Goal: Task Accomplishment & Management: Manage account settings

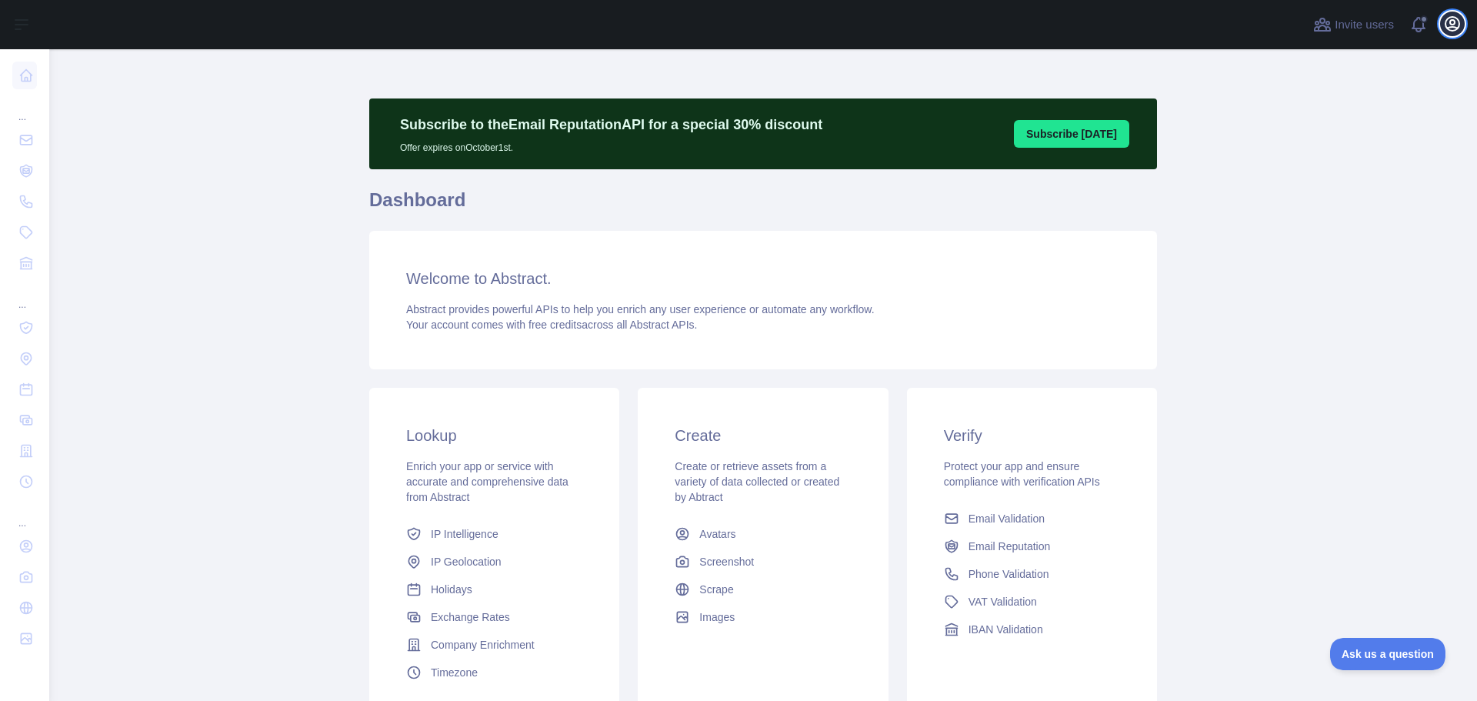
click at [1459, 24] on icon "button" at bounding box center [1453, 24] width 14 height 14
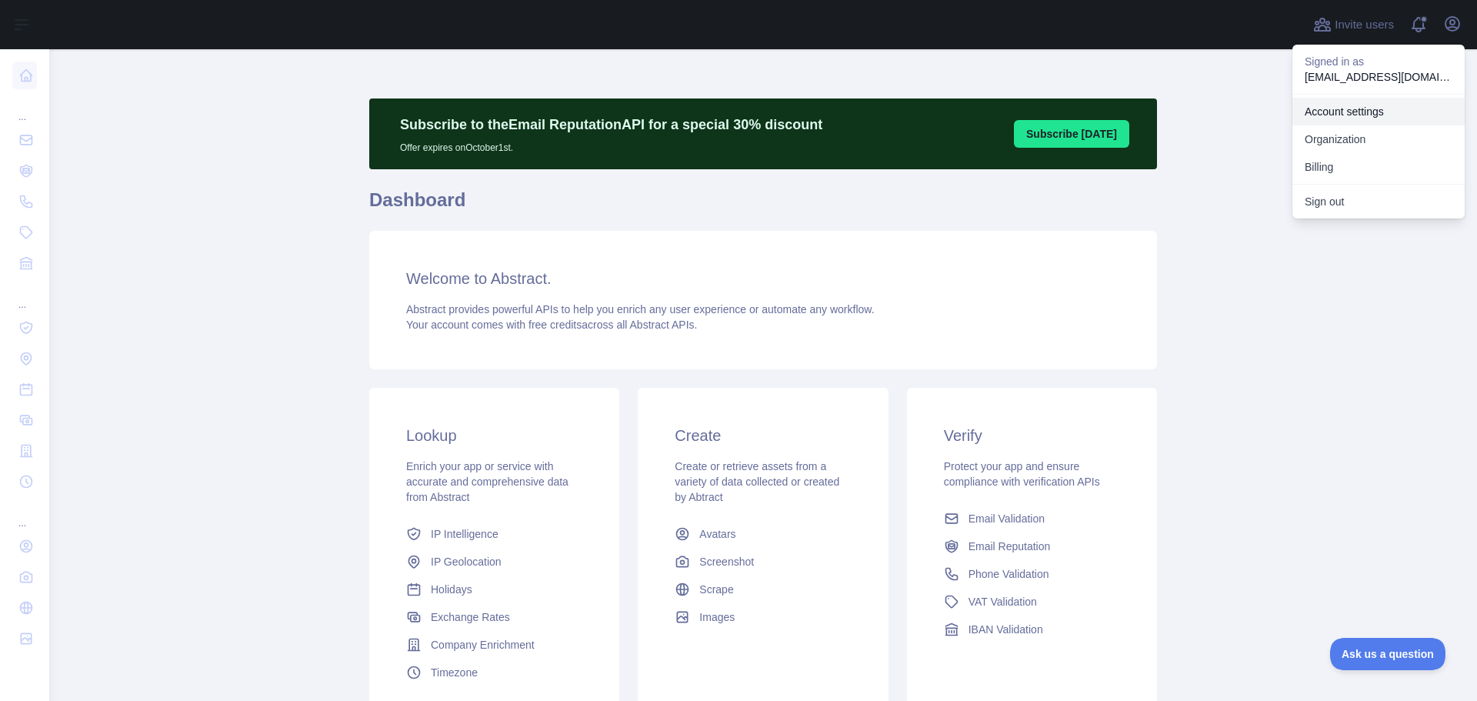
click at [1373, 108] on link "Account settings" at bounding box center [1379, 112] width 172 height 28
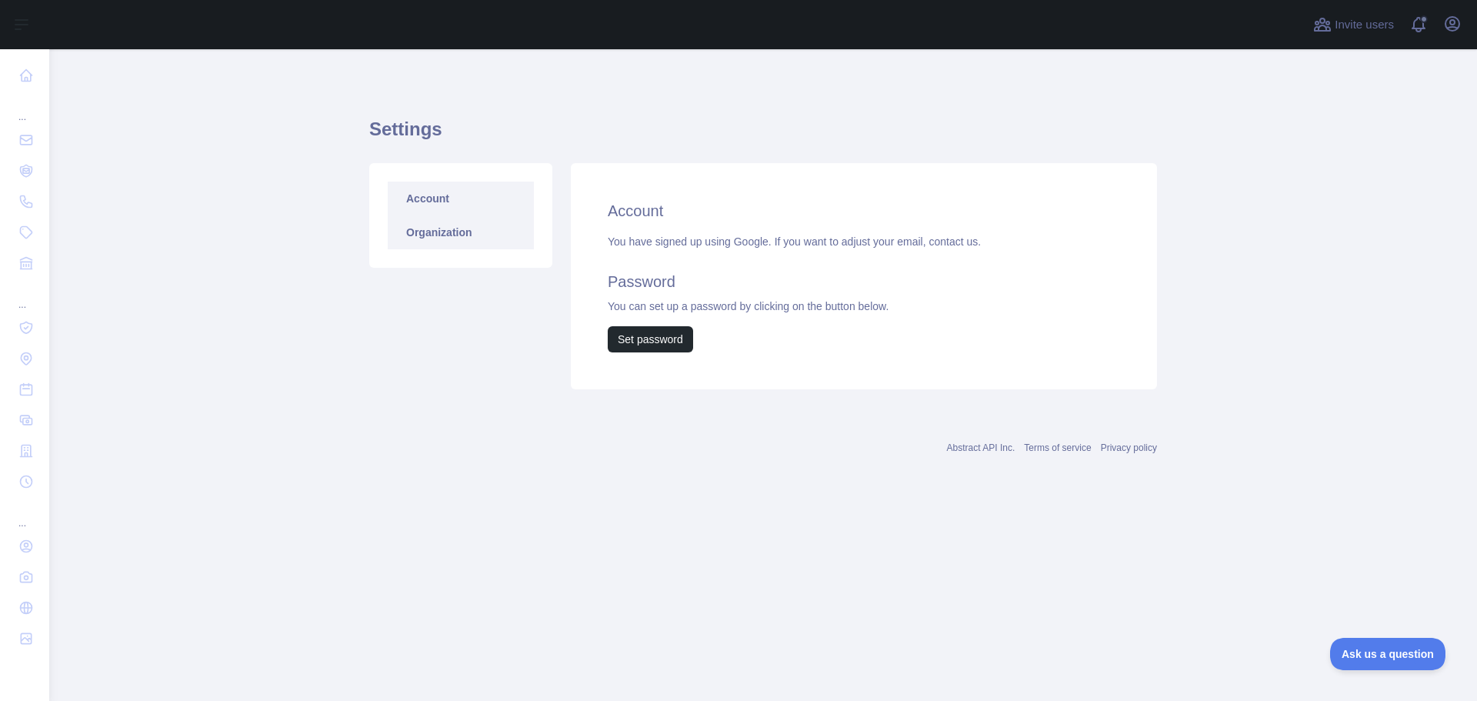
click at [462, 233] on link "Organization" at bounding box center [461, 232] width 146 height 34
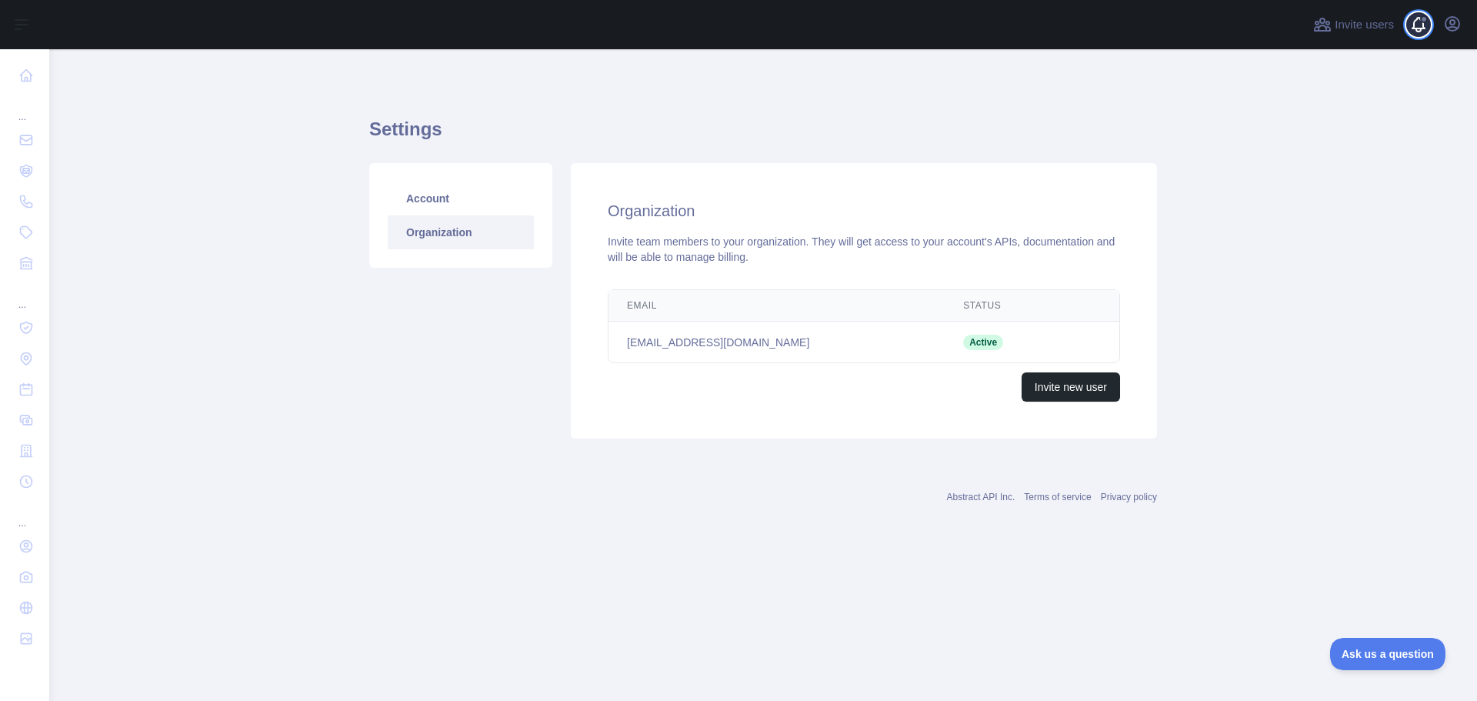
click at [1426, 22] on span at bounding box center [1424, 19] width 8 height 8
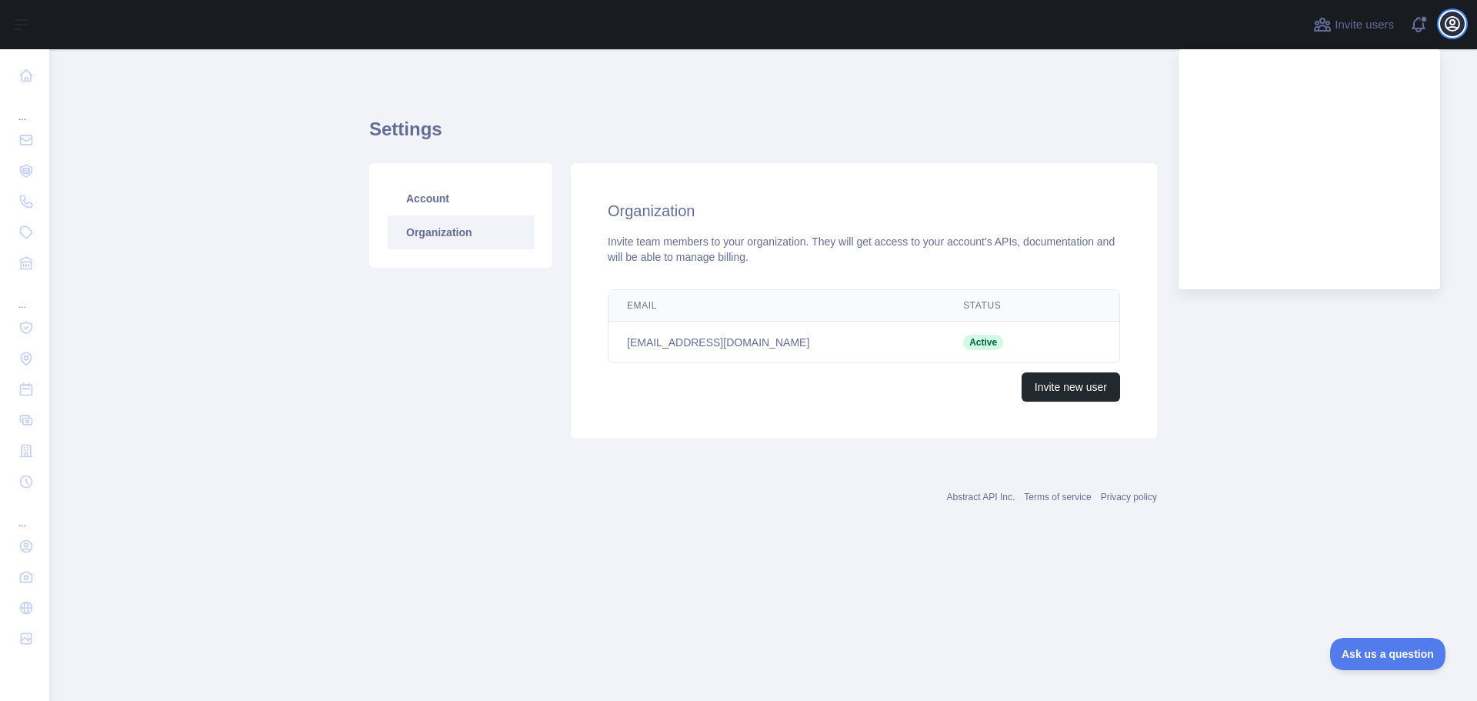
click at [1455, 25] on icon "button" at bounding box center [1452, 24] width 18 height 18
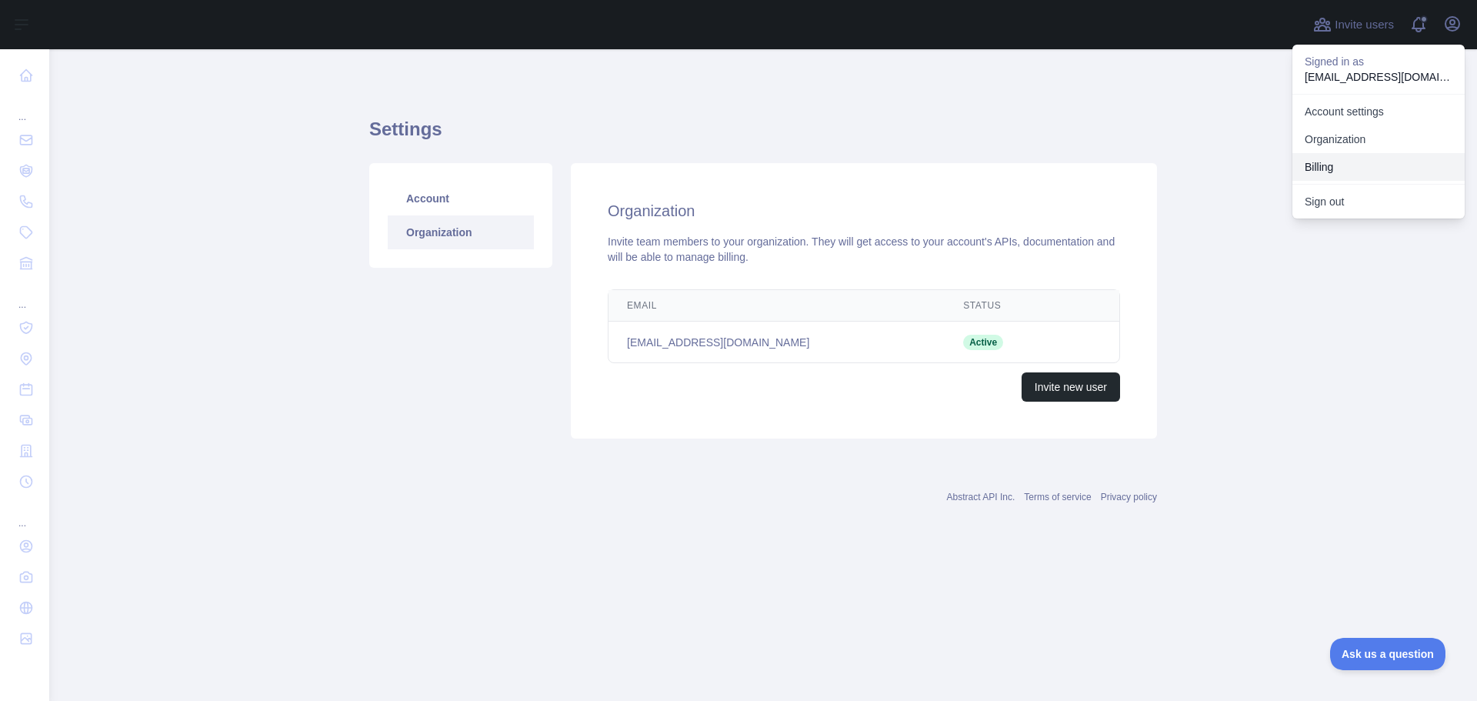
click at [1353, 168] on button "Billing" at bounding box center [1379, 167] width 172 height 28
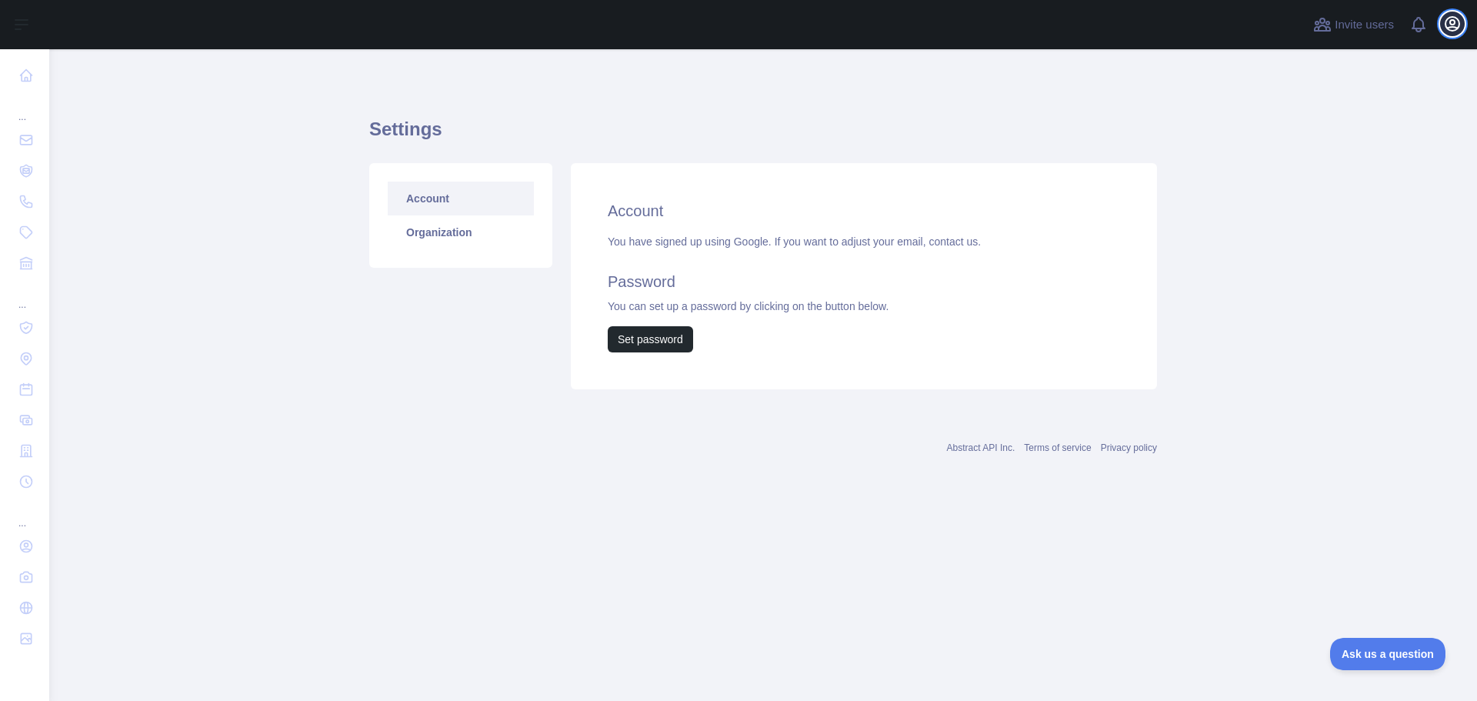
click at [1448, 20] on icon "button" at bounding box center [1452, 24] width 18 height 18
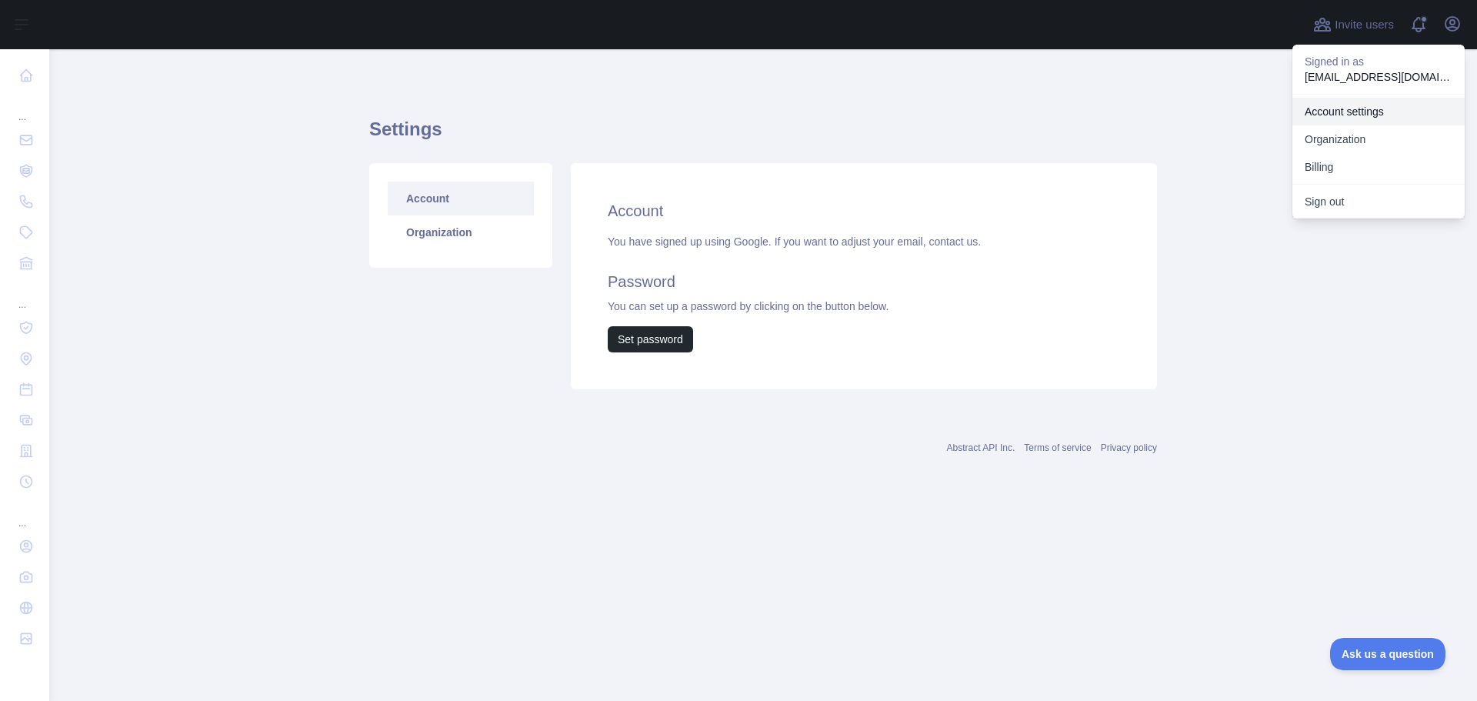
click at [1368, 112] on link "Account settings" at bounding box center [1379, 112] width 172 height 28
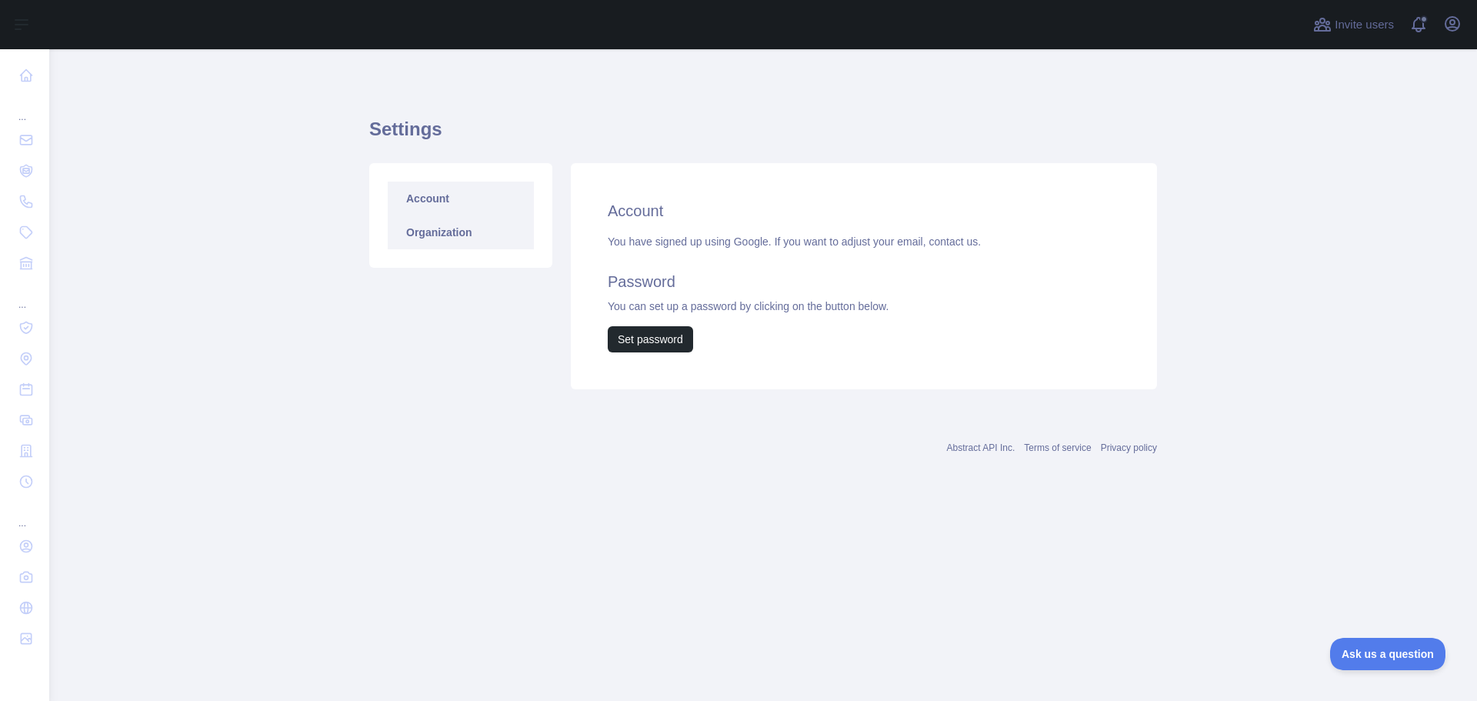
click at [445, 232] on link "Organization" at bounding box center [461, 232] width 146 height 34
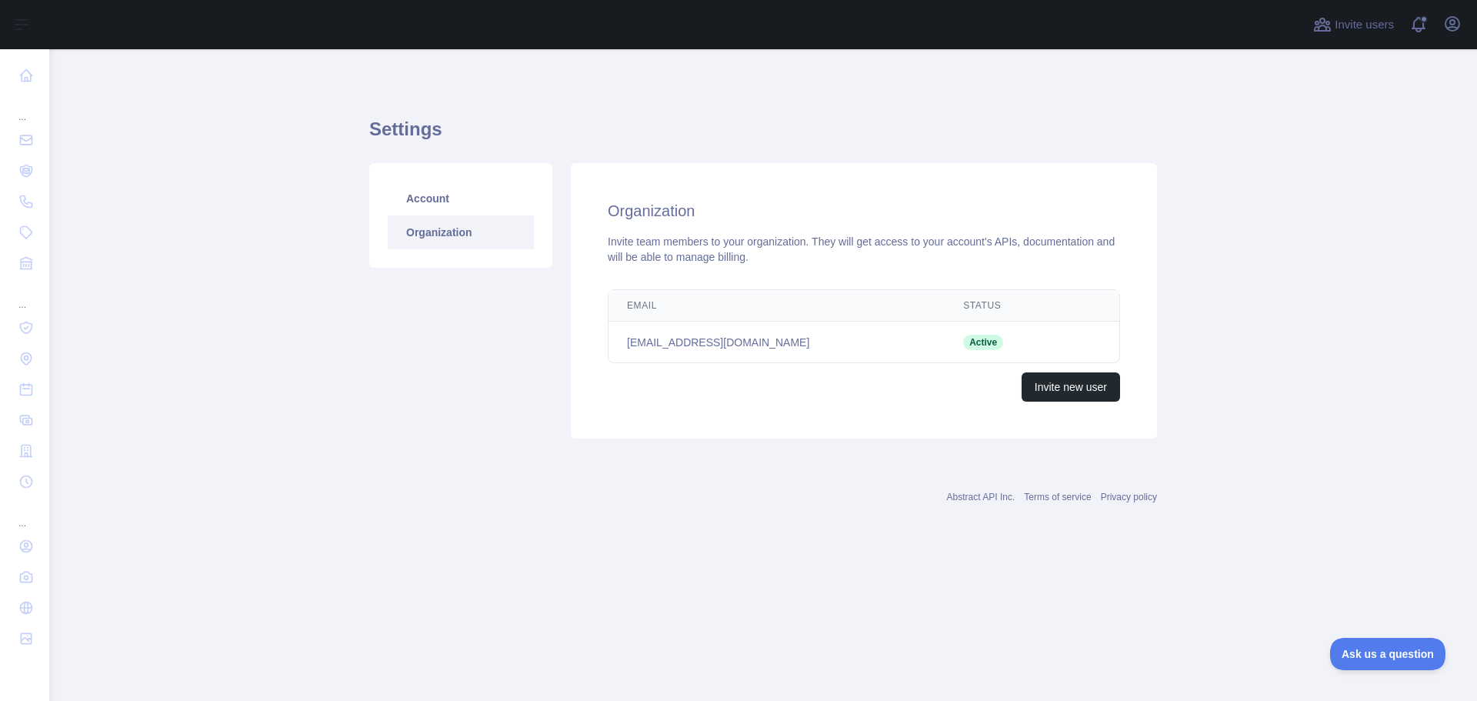
click at [904, 338] on td "[EMAIL_ADDRESS][DOMAIN_NAME]" at bounding box center [777, 343] width 336 height 42
click at [756, 340] on td "[EMAIL_ADDRESS][DOMAIN_NAME]" at bounding box center [777, 343] width 336 height 42
click at [1450, 24] on icon "button" at bounding box center [1452, 24] width 18 height 18
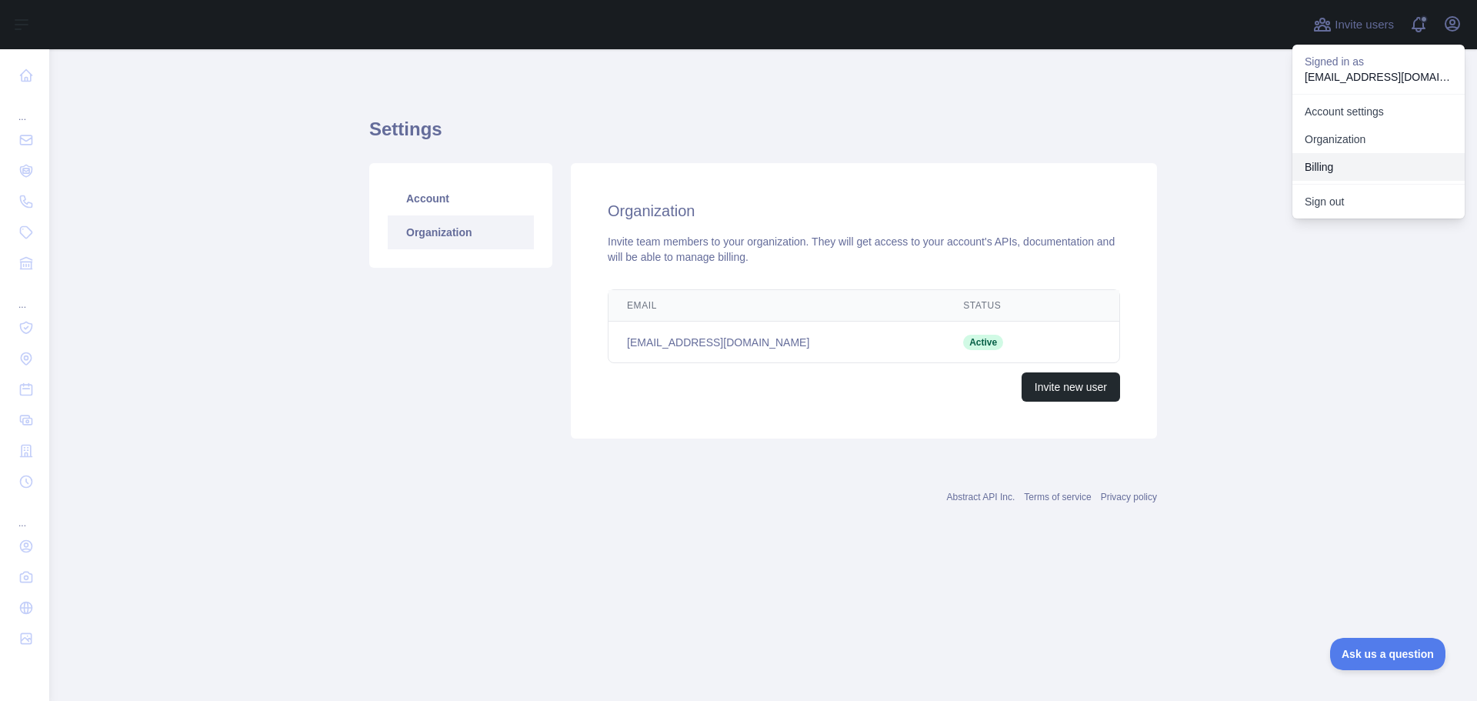
click at [1365, 171] on button "Billing" at bounding box center [1379, 167] width 172 height 28
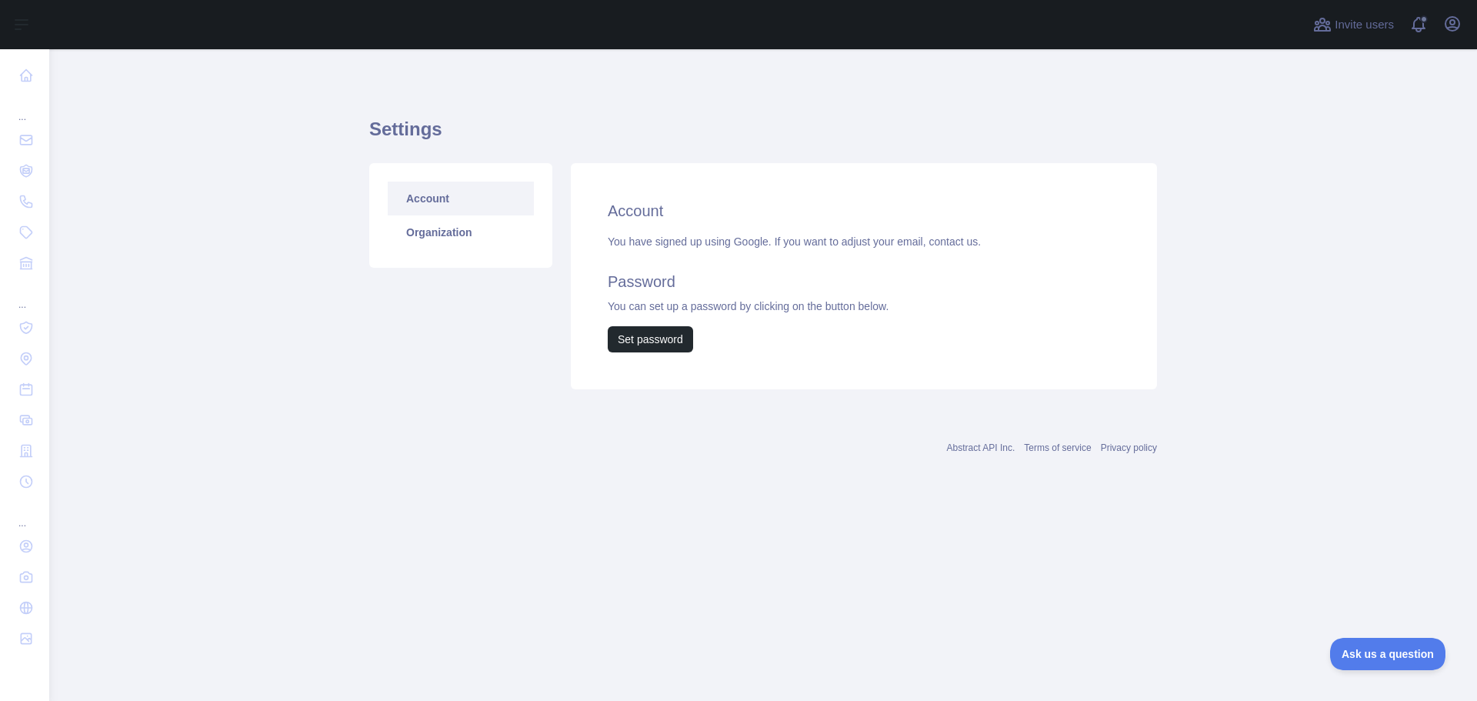
click at [950, 242] on link "contact us." at bounding box center [955, 241] width 52 height 12
click at [458, 235] on link "Organization" at bounding box center [461, 232] width 146 height 34
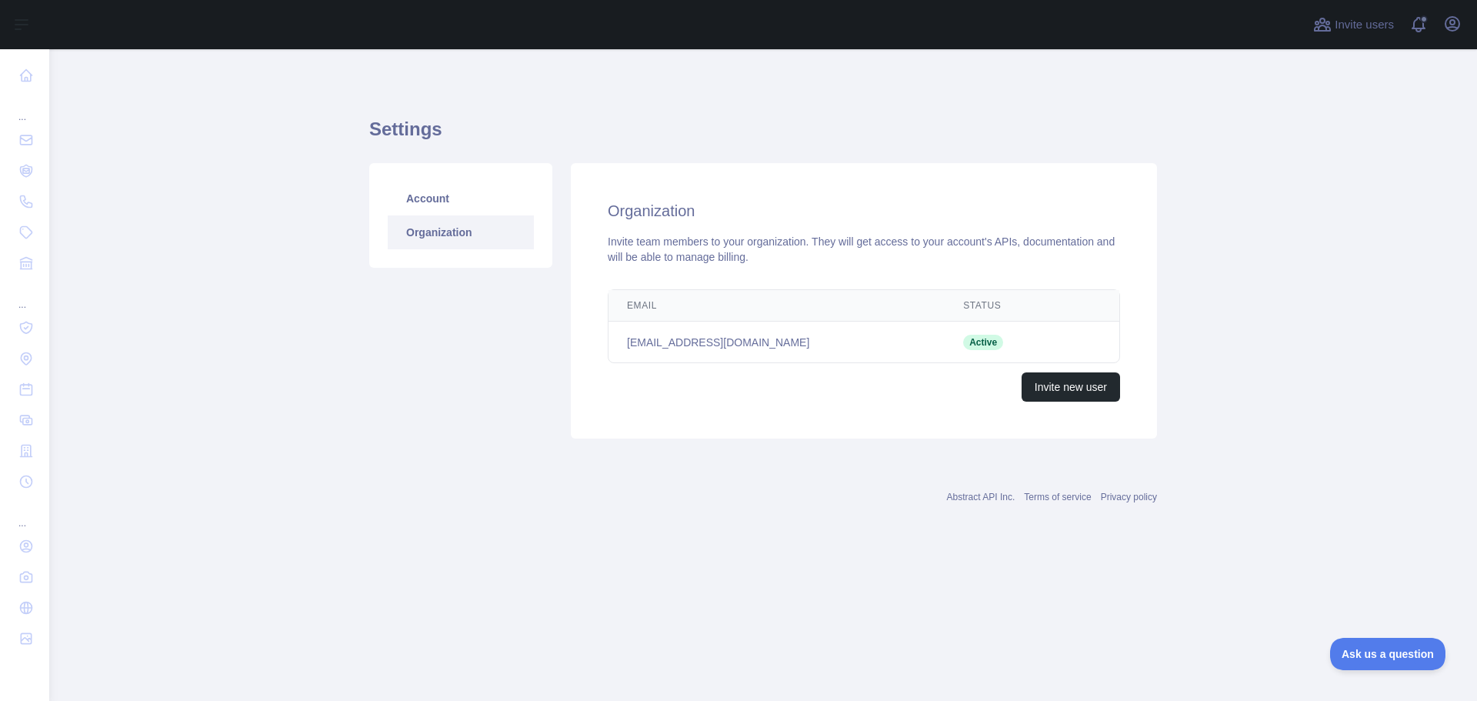
click at [852, 333] on td "[EMAIL_ADDRESS][DOMAIN_NAME]" at bounding box center [777, 343] width 336 height 42
click at [979, 347] on span "Active" at bounding box center [983, 342] width 40 height 15
click at [1454, 23] on icon "button" at bounding box center [1453, 24] width 14 height 14
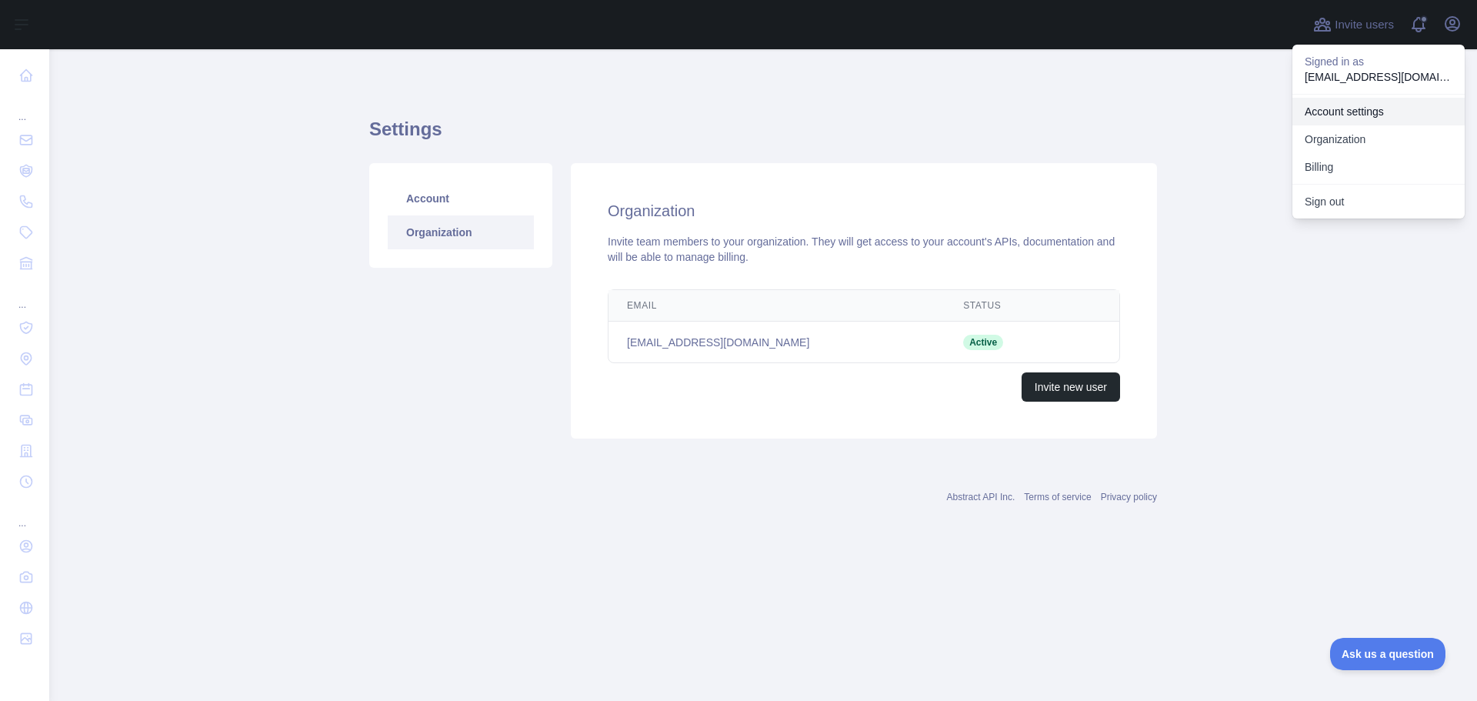
click at [1387, 108] on link "Account settings" at bounding box center [1379, 112] width 172 height 28
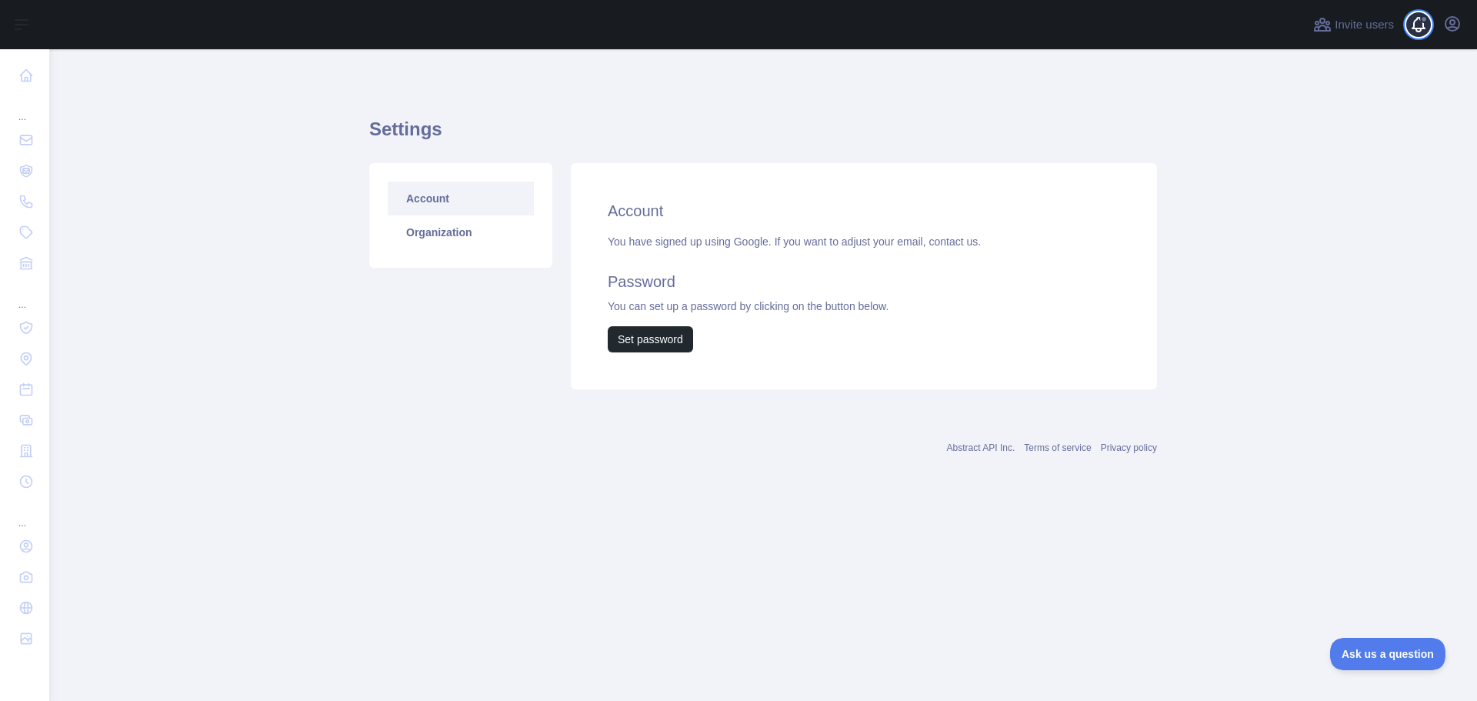
click at [1423, 23] on span at bounding box center [1425, 24] width 31 height 49
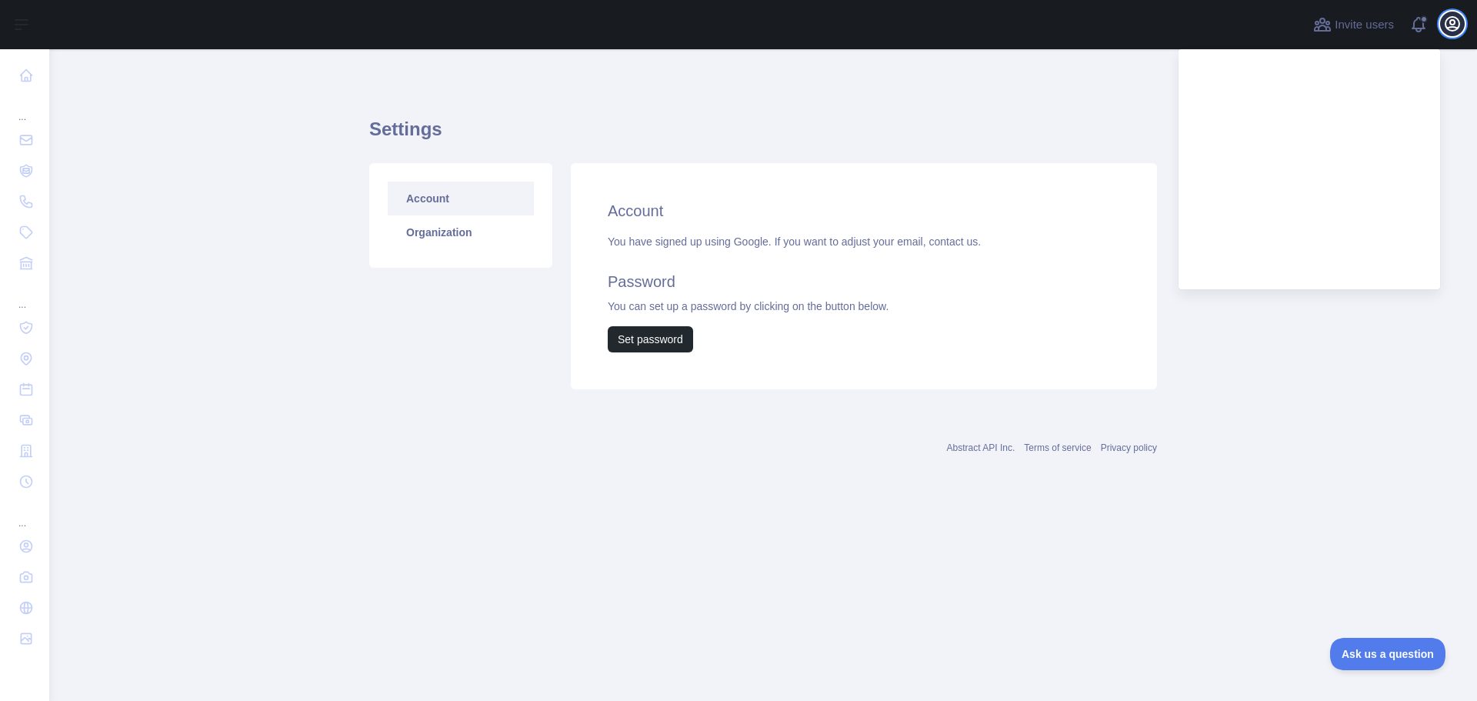
click at [1450, 22] on icon "button" at bounding box center [1453, 24] width 14 height 14
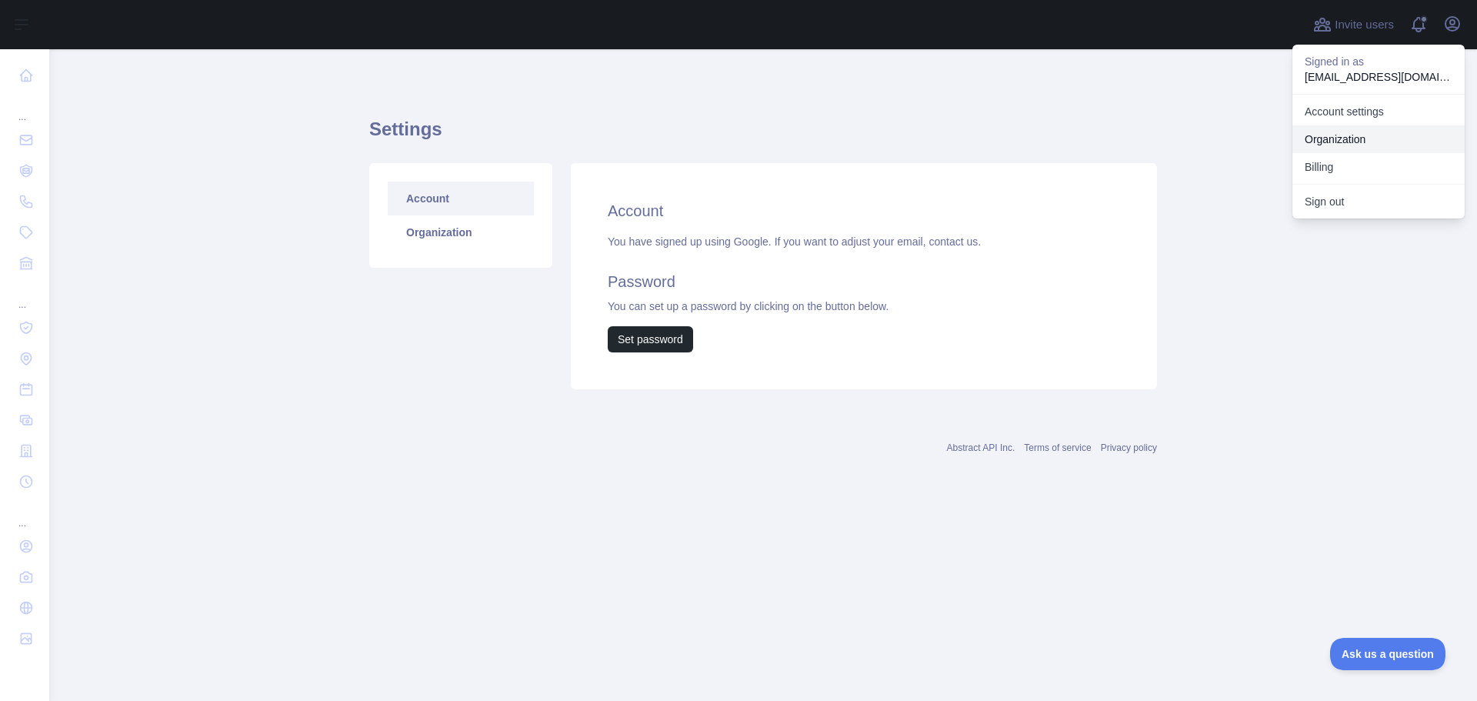
click at [1359, 134] on link "Organization" at bounding box center [1379, 139] width 172 height 28
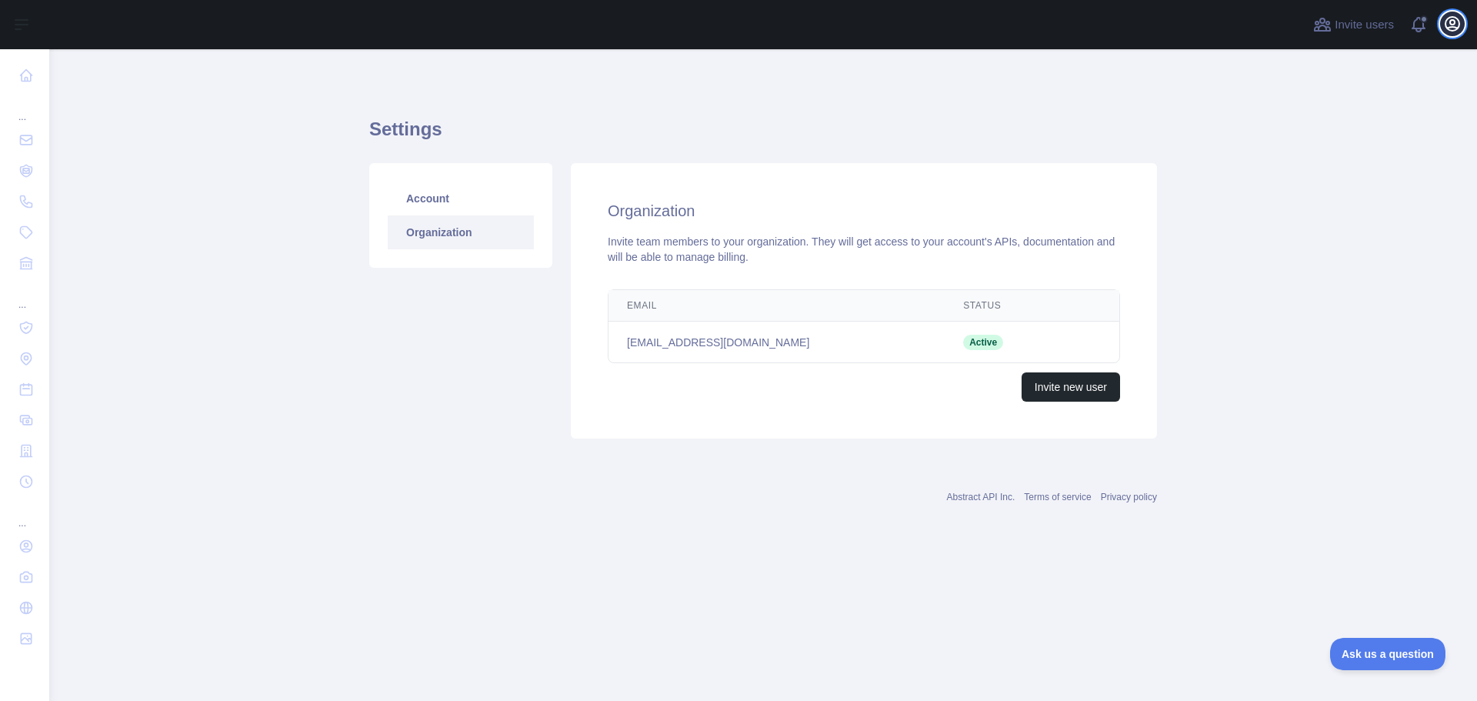
click at [1459, 26] on icon "button" at bounding box center [1453, 24] width 14 height 14
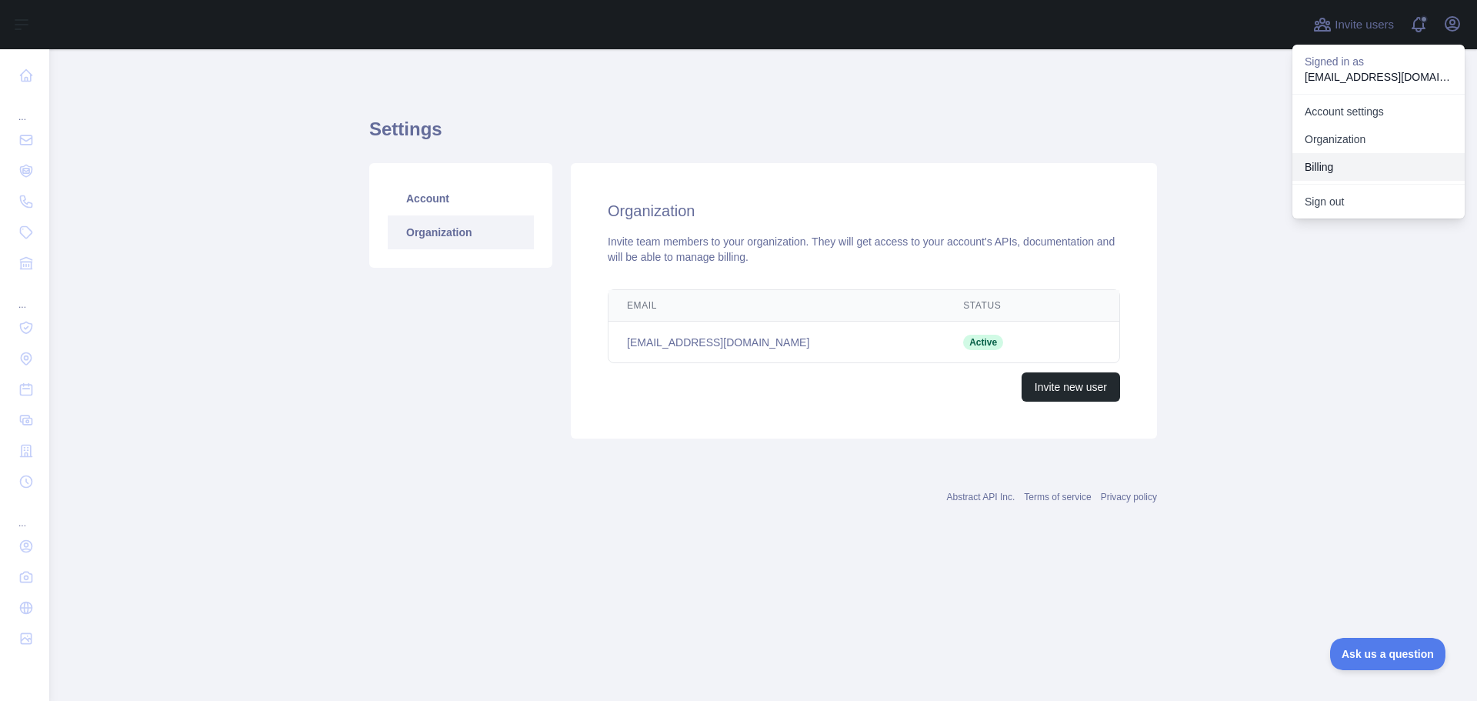
click at [1336, 171] on button "Billing" at bounding box center [1379, 167] width 172 height 28
